Goal: Transaction & Acquisition: Obtain resource

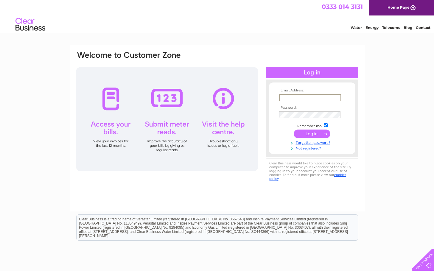
click at [296, 96] on input "text" at bounding box center [310, 97] width 62 height 7
type input "accounts@bordersigns.net"
click at [316, 134] on input "submit" at bounding box center [312, 133] width 37 height 8
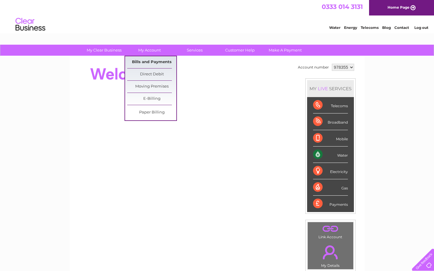
click at [158, 62] on link "Bills and Payments" at bounding box center [151, 62] width 49 height 12
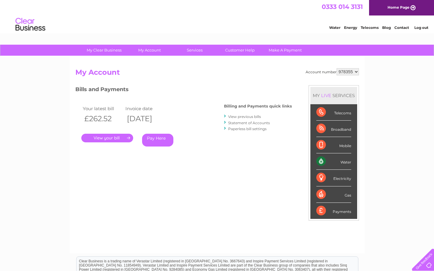
click at [104, 139] on link "." at bounding box center [107, 138] width 52 height 9
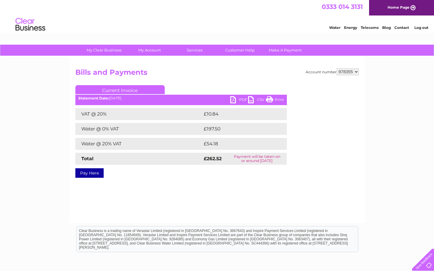
click at [234, 101] on link "PDF" at bounding box center [239, 100] width 18 height 9
click at [421, 30] on li "Log out" at bounding box center [422, 27] width 18 height 7
click at [421, 27] on link "Log out" at bounding box center [422, 27] width 14 height 4
